Goal: Task Accomplishment & Management: Manage account settings

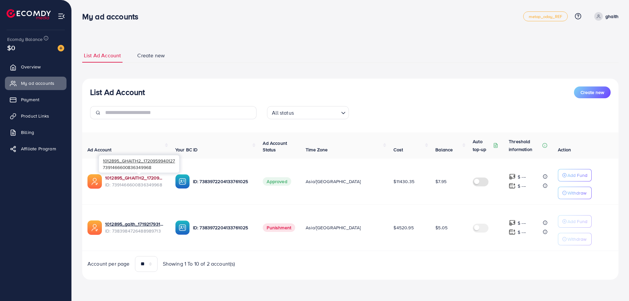
click at [143, 180] on link "1012895_GHAITH2_1720959940127" at bounding box center [135, 178] width 60 height 7
click at [35, 100] on span "Payment" at bounding box center [32, 99] width 18 height 7
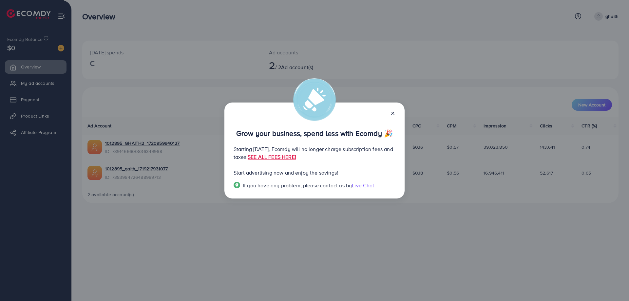
click at [389, 112] on div at bounding box center [390, 113] width 10 height 8
click at [391, 112] on icon at bounding box center [392, 113] width 5 height 5
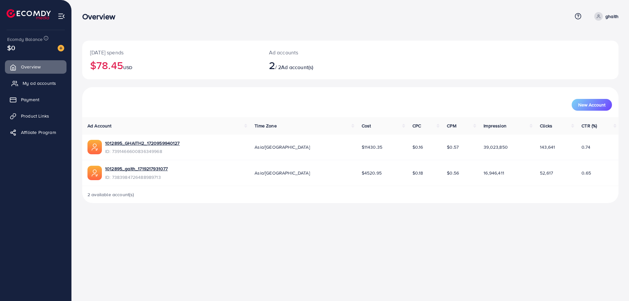
click at [37, 82] on span "My ad accounts" at bounding box center [39, 83] width 33 height 7
